Goal: Information Seeking & Learning: Learn about a topic

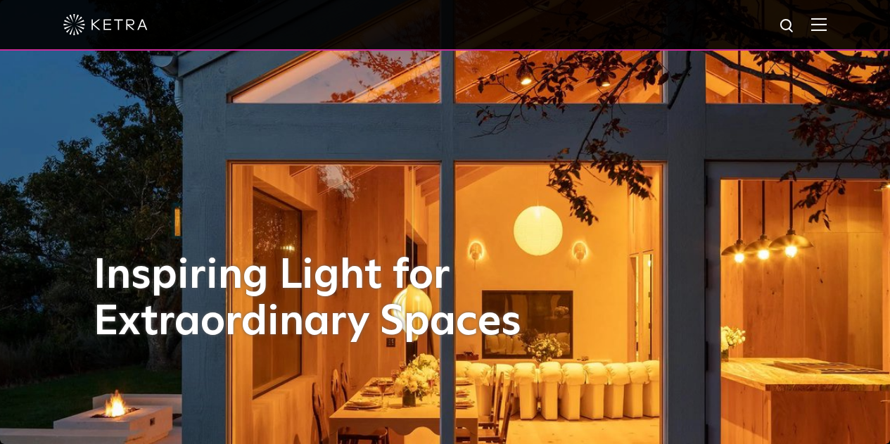
click at [804, 16] on div at bounding box center [444, 24] width 763 height 49
click at [796, 22] on img at bounding box center [788, 27] width 18 height 18
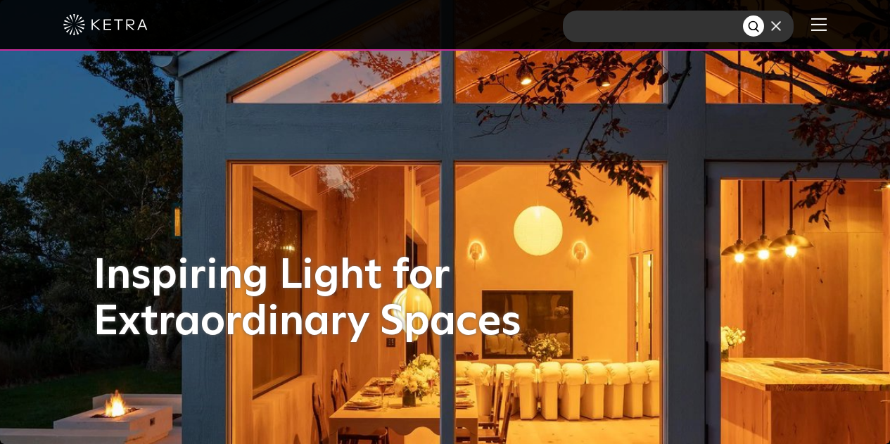
type input "d"
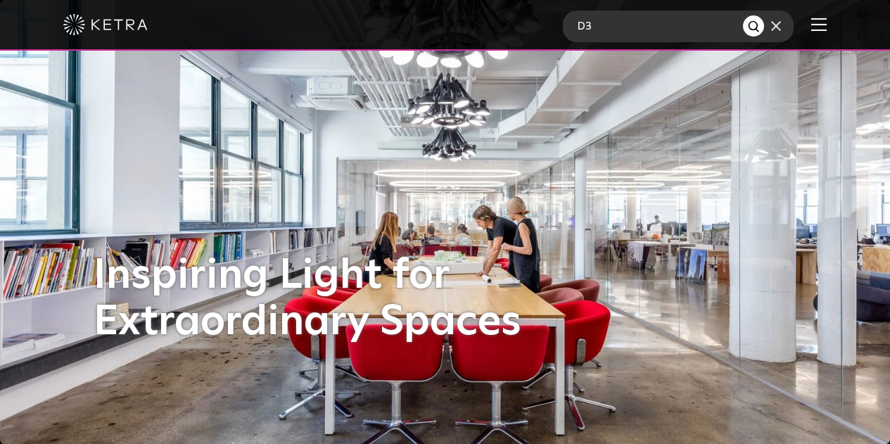
type input "D3"
click at [743, 15] on button "Search" at bounding box center [753, 25] width 21 height 21
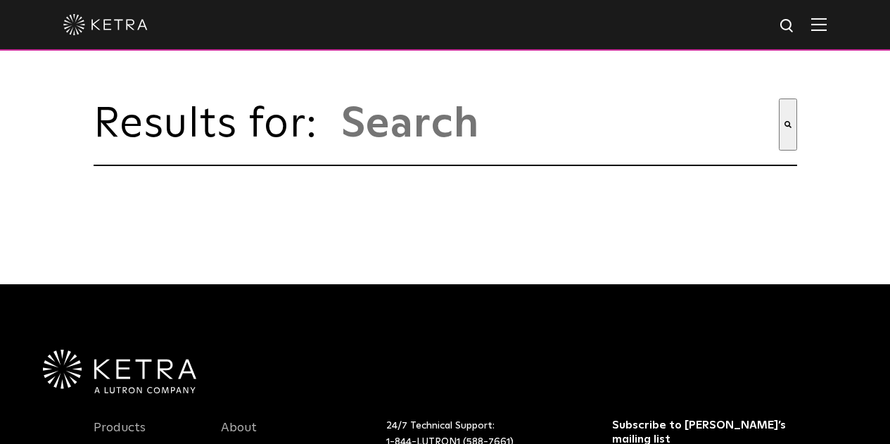
type input "d3"
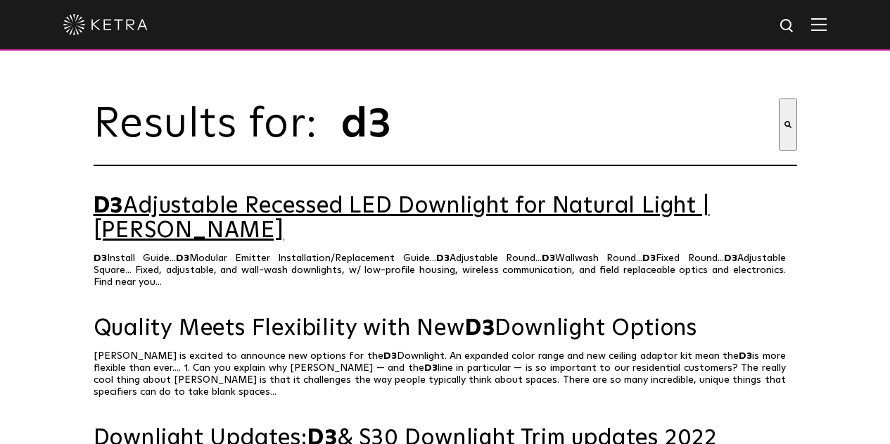
click at [553, 215] on link "D3 Adjustable Recessed LED Downlight for Natural Light | Ketra" at bounding box center [445, 218] width 703 height 49
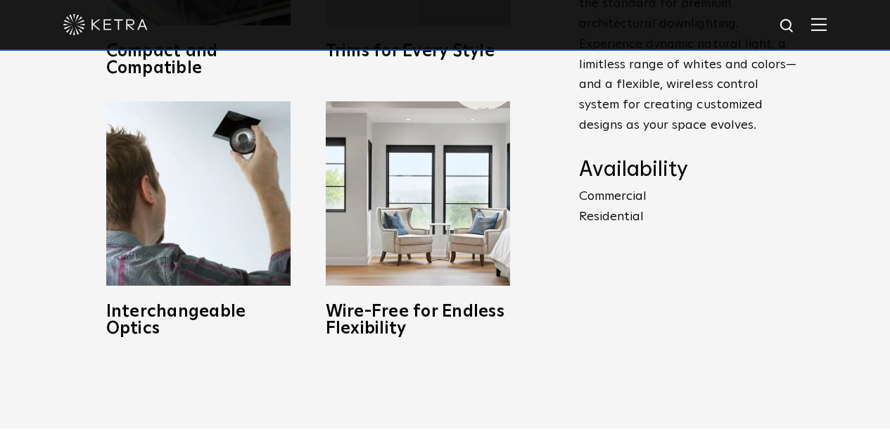
scroll to position [774, 0]
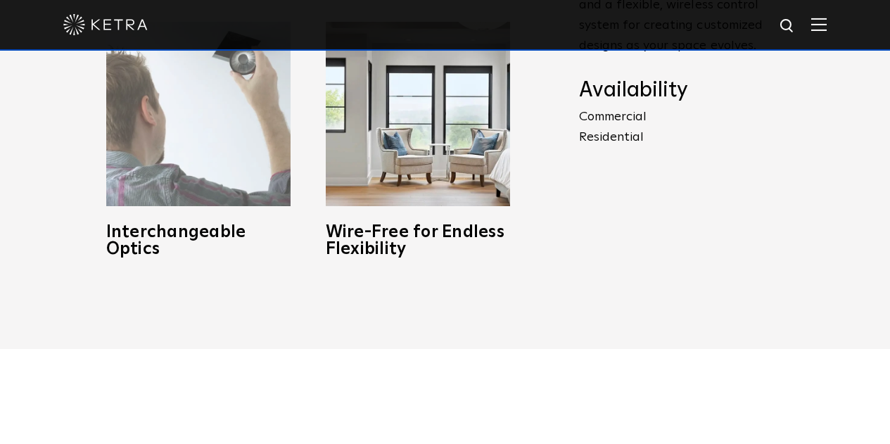
click at [200, 241] on h3 "Interchangeable Optics" at bounding box center [198, 241] width 184 height 34
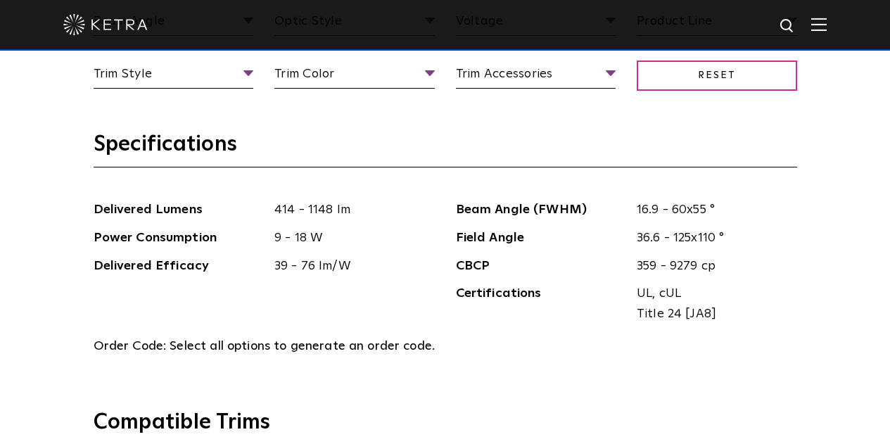
scroll to position [1266, 0]
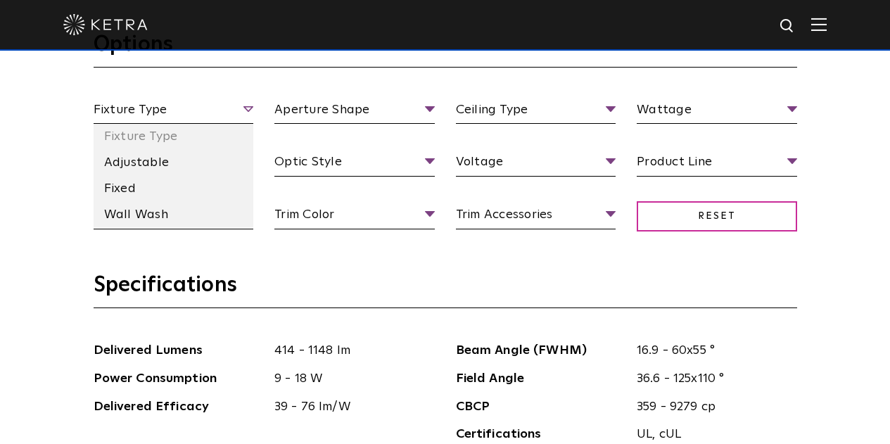
click at [241, 115] on span "Fixture Type" at bounding box center [174, 112] width 160 height 25
click at [133, 186] on li "Fixed" at bounding box center [174, 189] width 160 height 26
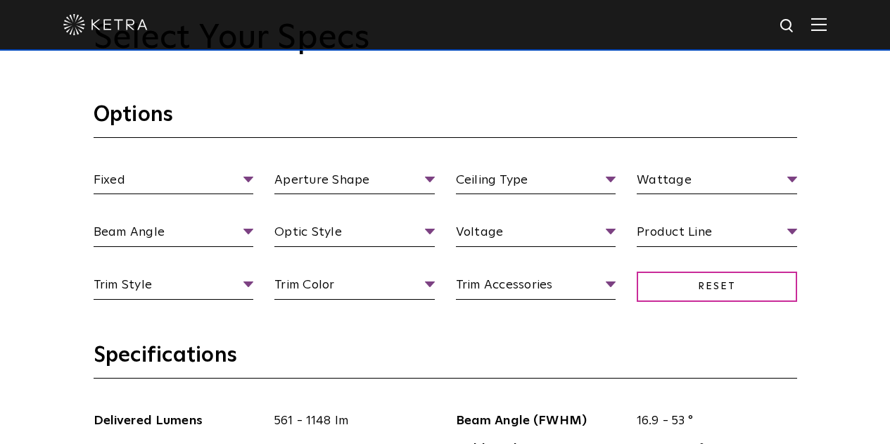
scroll to position [1125, 0]
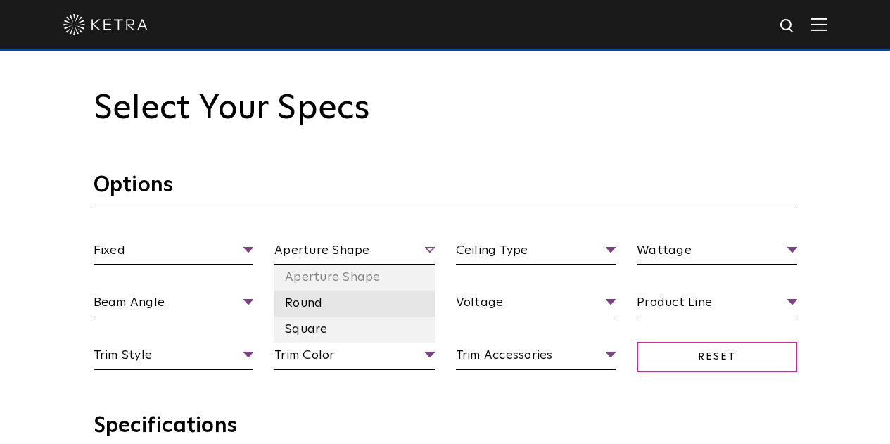
click at [328, 309] on li "Round" at bounding box center [354, 303] width 160 height 26
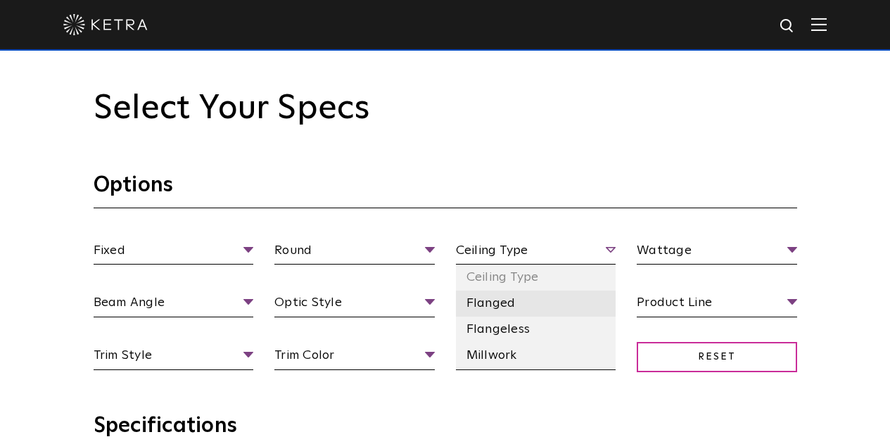
click at [505, 302] on li "Flanged" at bounding box center [536, 303] width 160 height 26
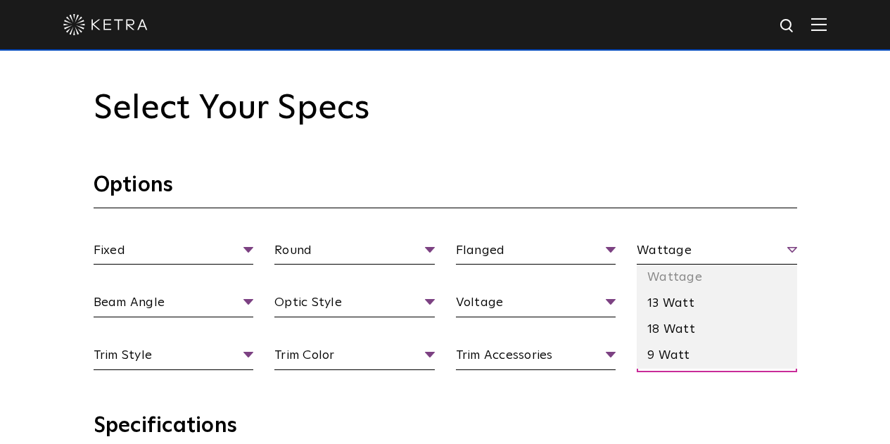
click at [663, 252] on span "Wattage" at bounding box center [716, 253] width 160 height 25
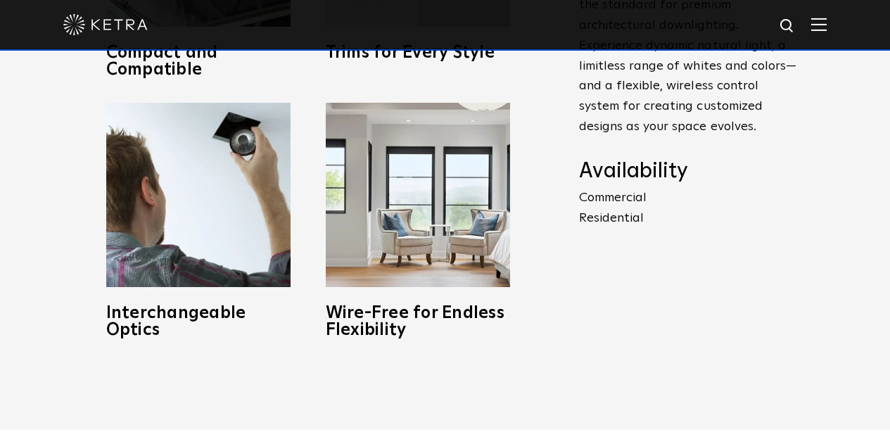
scroll to position [703, 0]
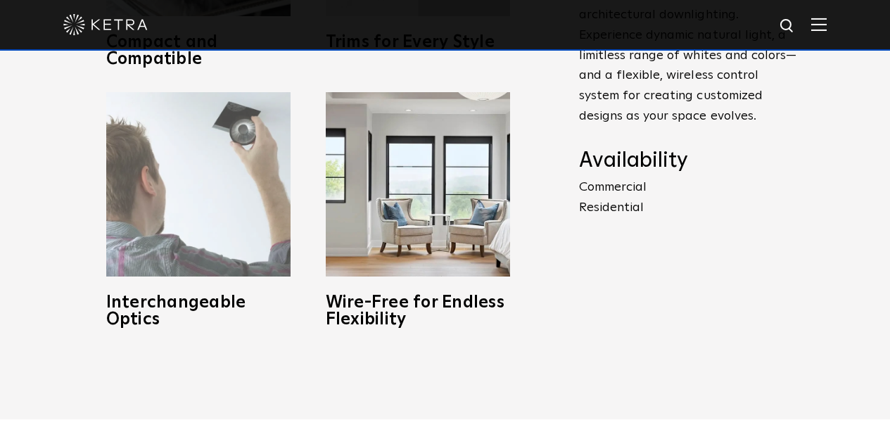
click at [196, 242] on img at bounding box center [198, 184] width 184 height 184
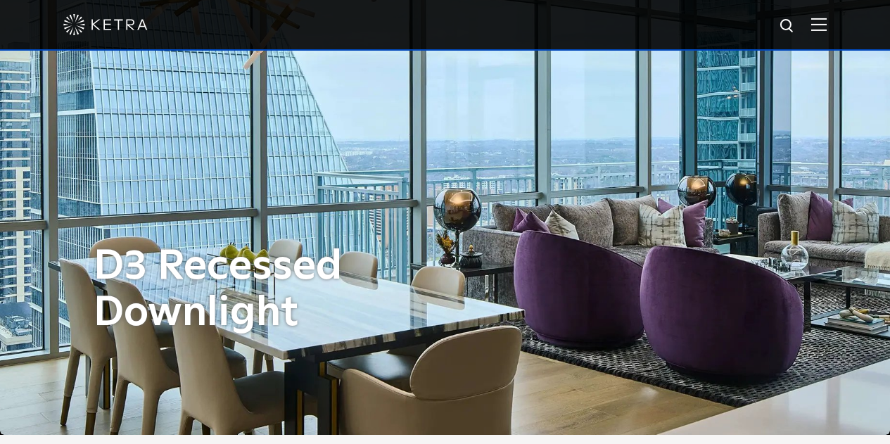
scroll to position [0, 0]
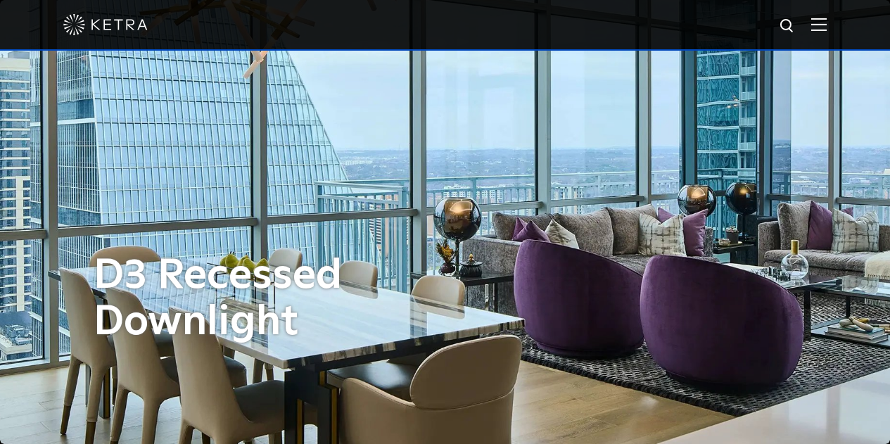
click at [824, 23] on img at bounding box center [818, 24] width 15 height 13
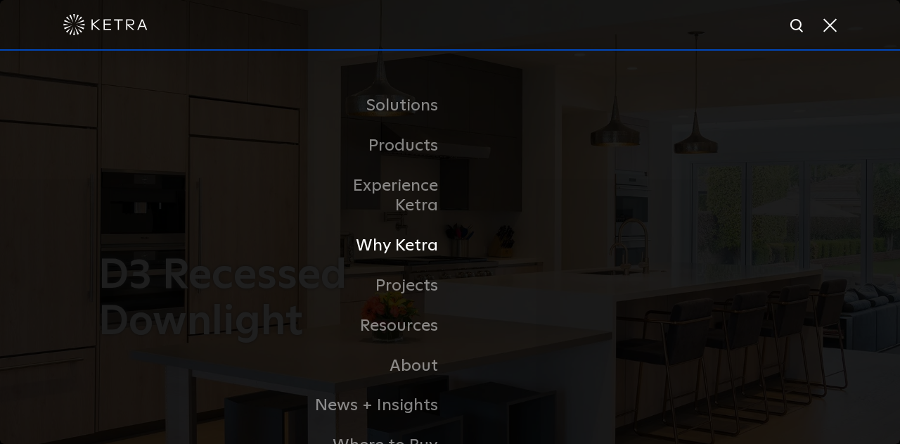
click at [421, 234] on link "Why Ketra" at bounding box center [378, 246] width 144 height 40
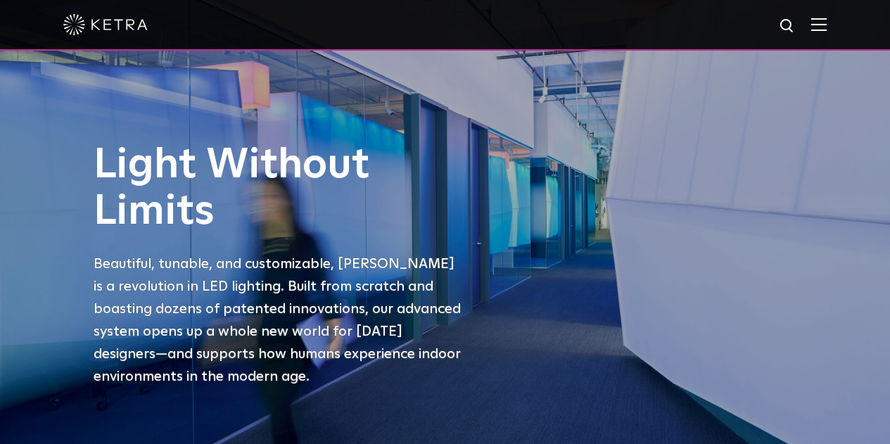
click at [787, 23] on div at bounding box center [444, 24] width 763 height 49
